Goal: Information Seeking & Learning: Find specific fact

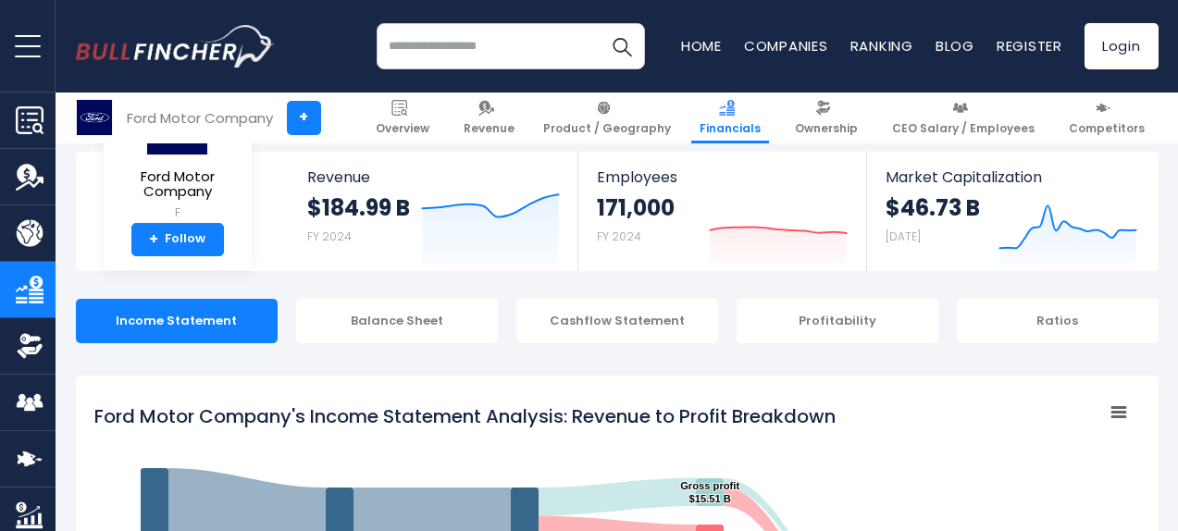
scroll to position [1002, 0]
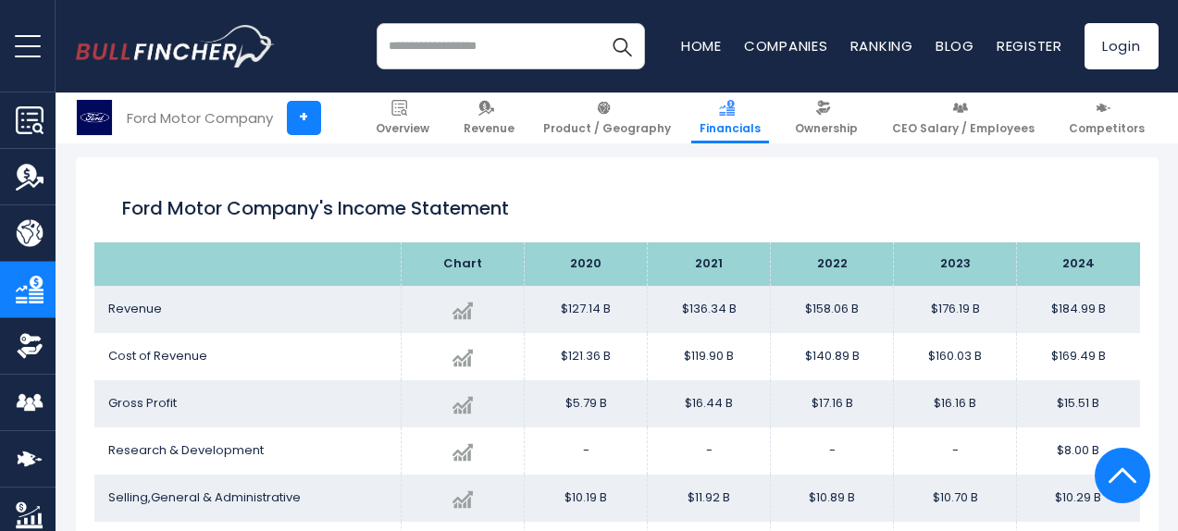
click at [93, 122] on img at bounding box center [94, 117] width 35 height 35
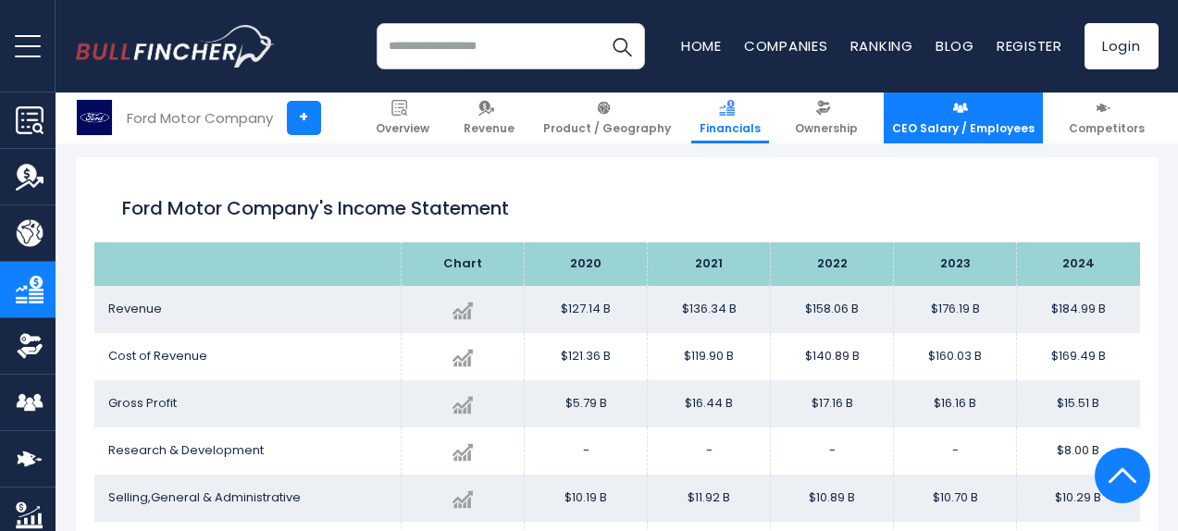
click at [950, 122] on span "CEO Salary / Employees" at bounding box center [963, 128] width 143 height 15
click at [969, 121] on span "CEO Salary / Employees" at bounding box center [963, 128] width 143 height 15
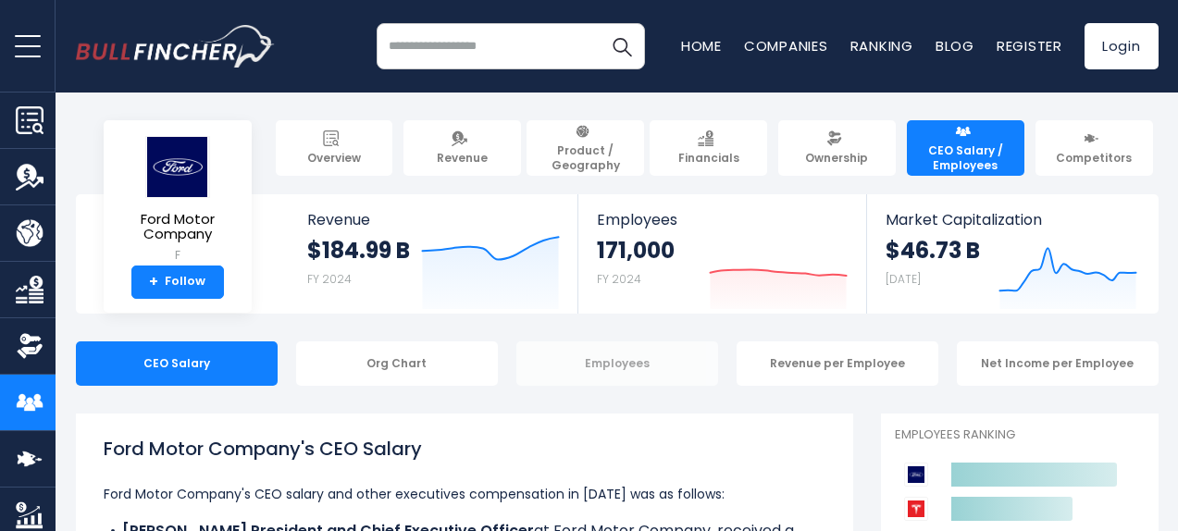
click at [602, 358] on div "Employees" at bounding box center [617, 364] width 202 height 44
